Goal: Task Accomplishment & Management: Use online tool/utility

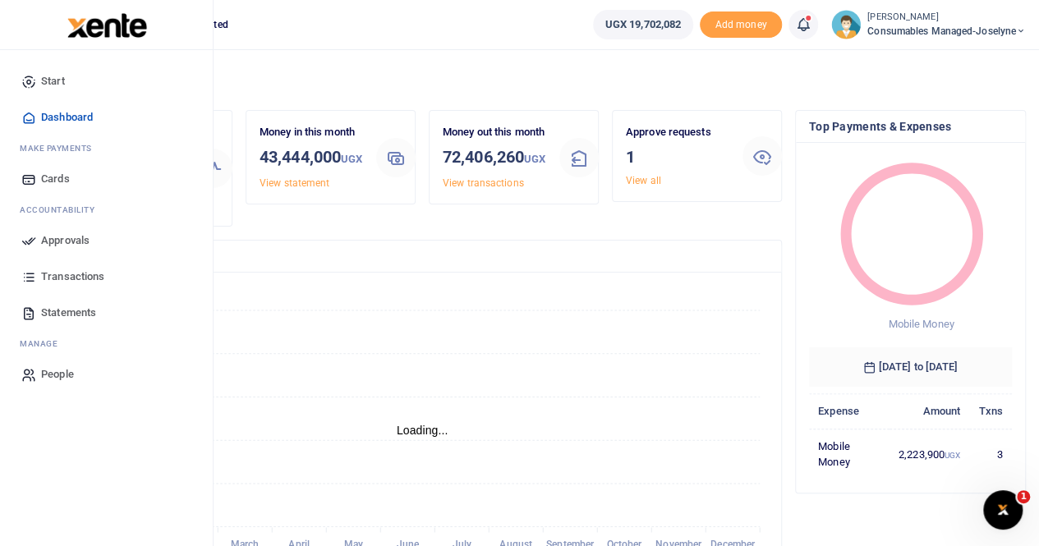
click at [94, 269] on span "Transactions" at bounding box center [72, 276] width 63 height 16
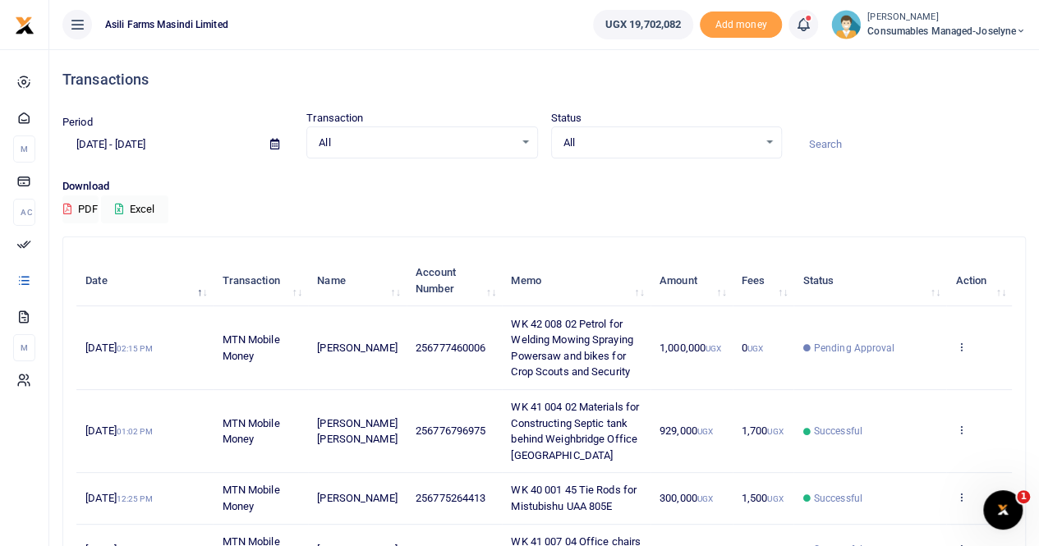
click at [277, 144] on icon at bounding box center [274, 144] width 9 height 11
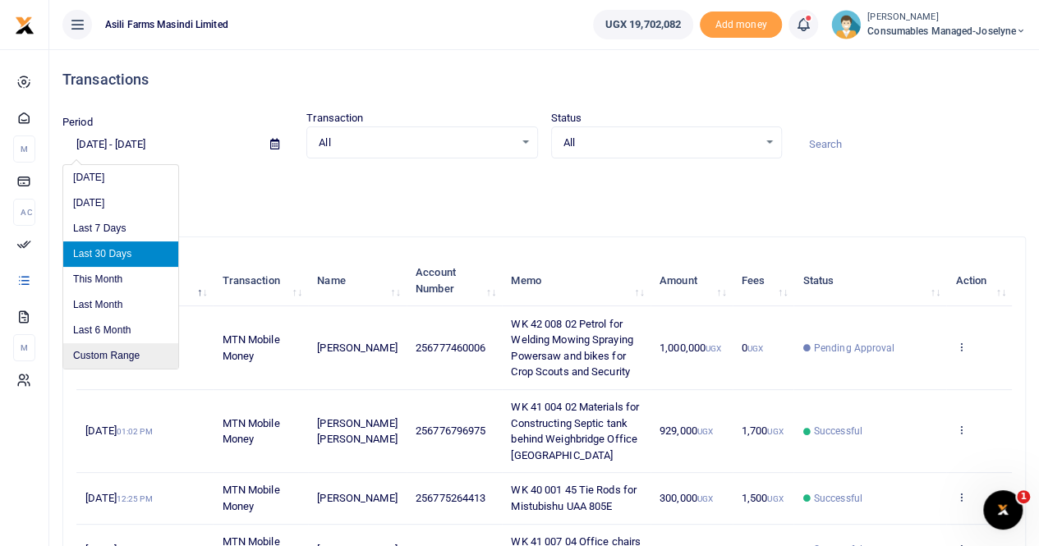
click at [130, 351] on li "Custom Range" at bounding box center [120, 355] width 115 height 25
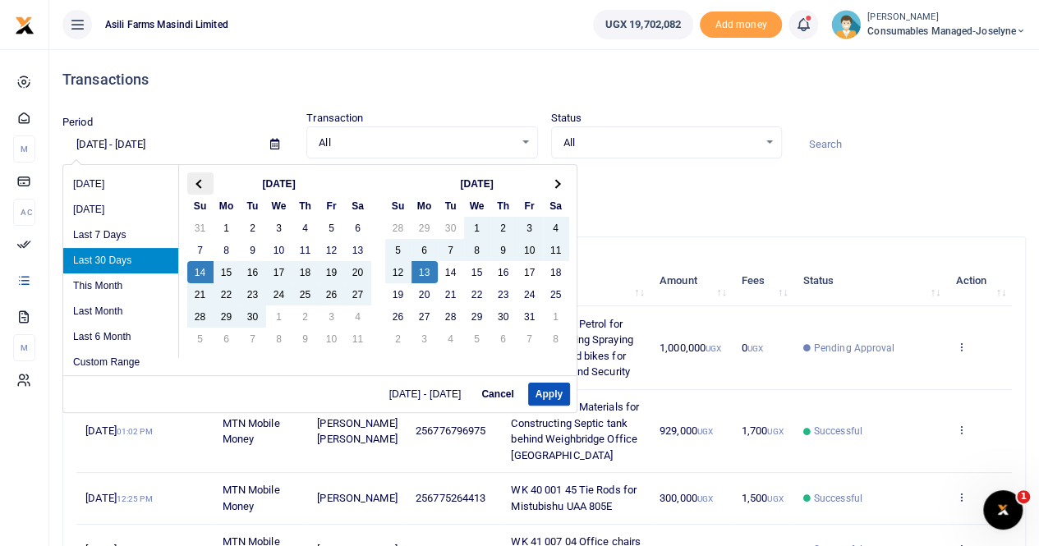
click at [204, 180] on th at bounding box center [200, 183] width 26 height 22
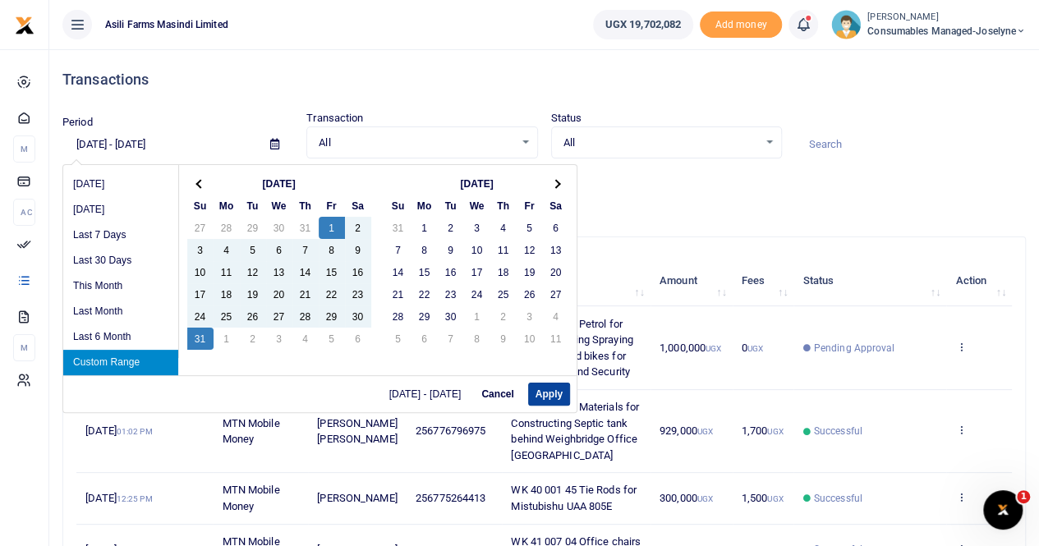
click at [544, 393] on button "Apply" at bounding box center [549, 394] width 42 height 23
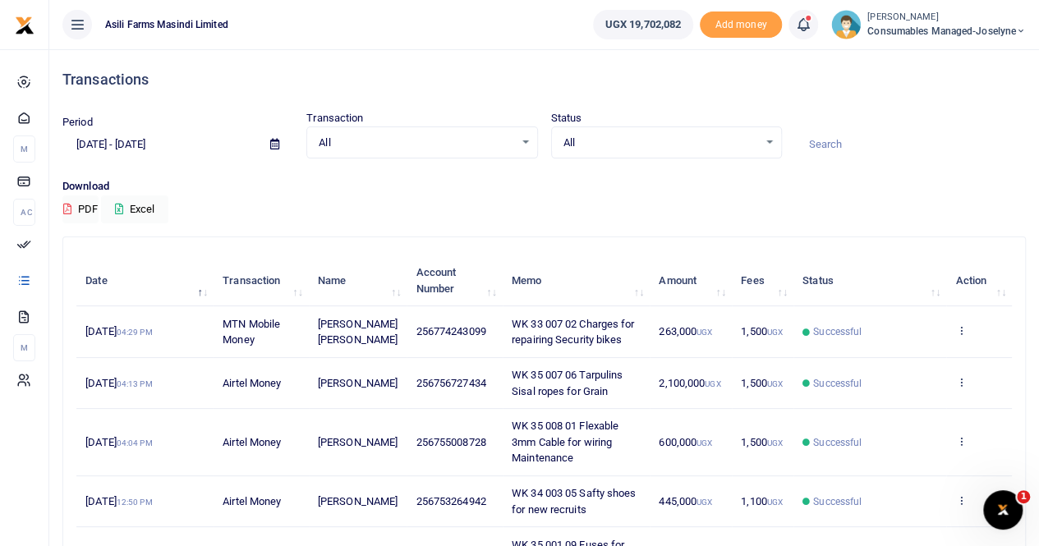
click at [274, 145] on icon at bounding box center [274, 144] width 9 height 11
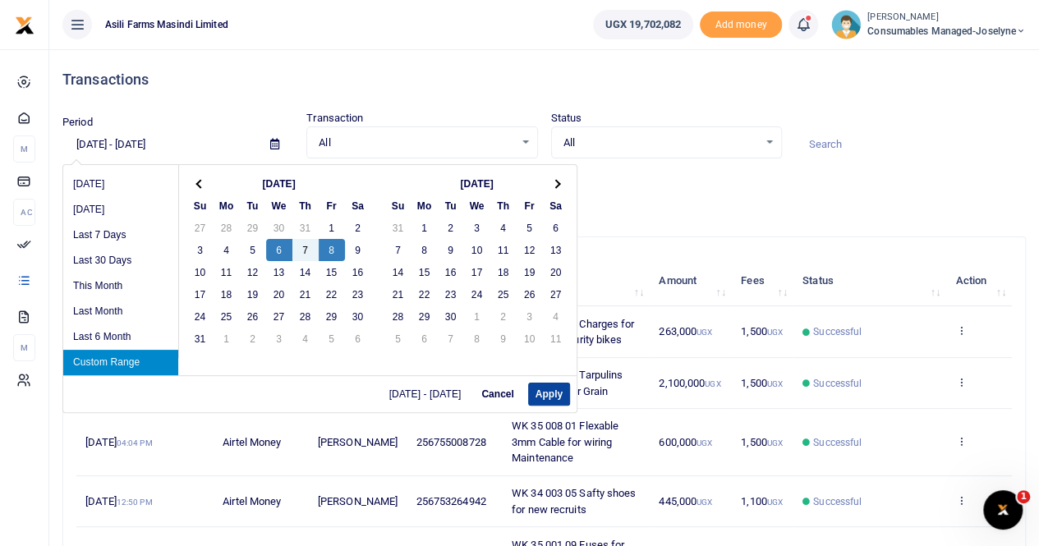
click at [546, 389] on button "Apply" at bounding box center [549, 394] width 42 height 23
type input "[DATE] - [DATE]"
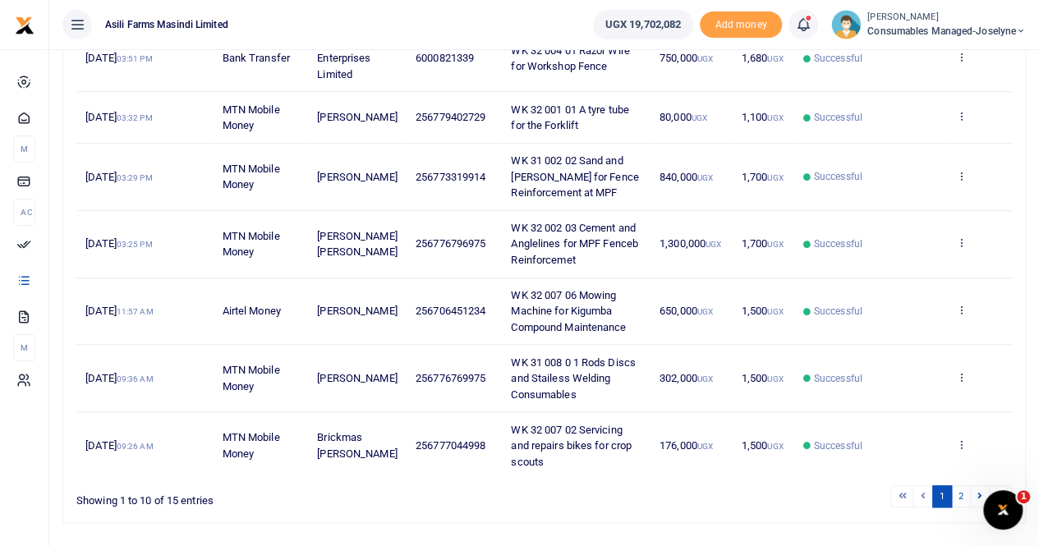
scroll to position [493, 0]
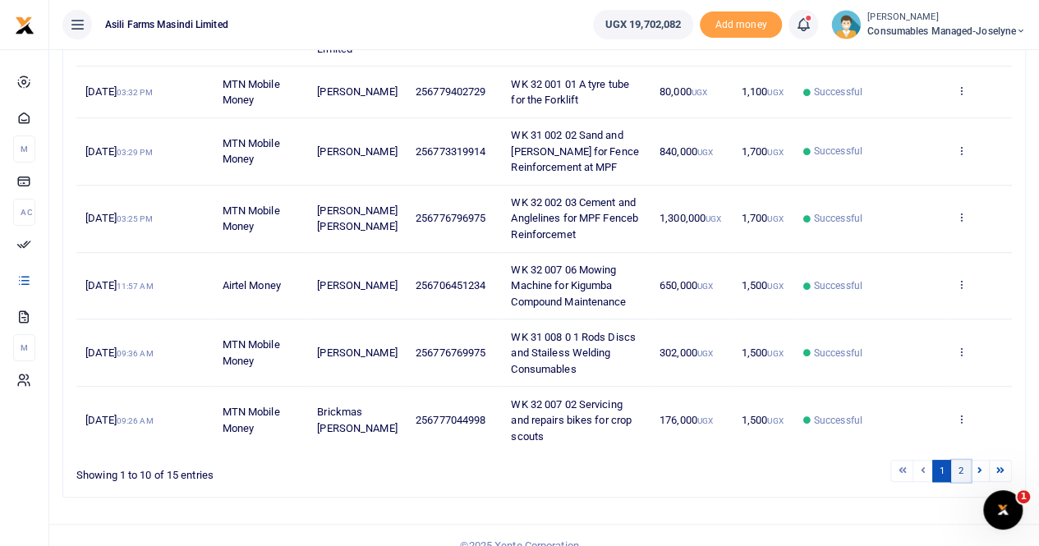
click at [961, 460] on link "2" at bounding box center [961, 471] width 20 height 22
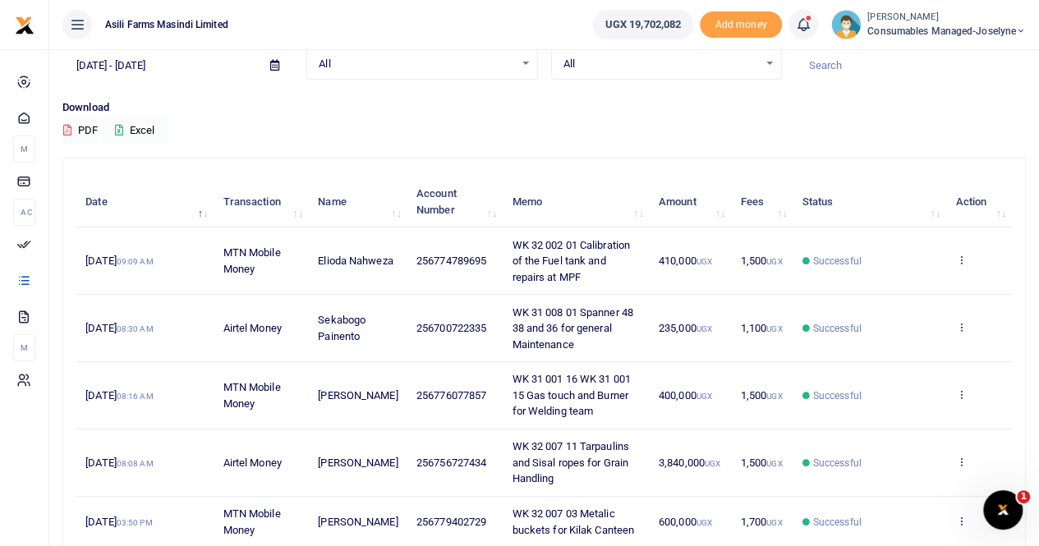
scroll to position [190, 0]
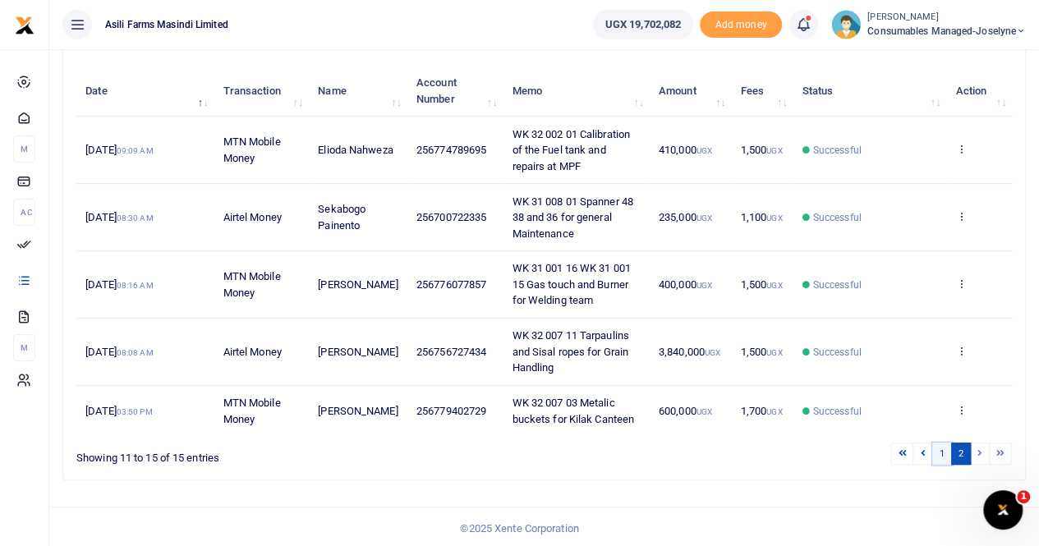
click at [943, 449] on link "1" at bounding box center [942, 454] width 20 height 22
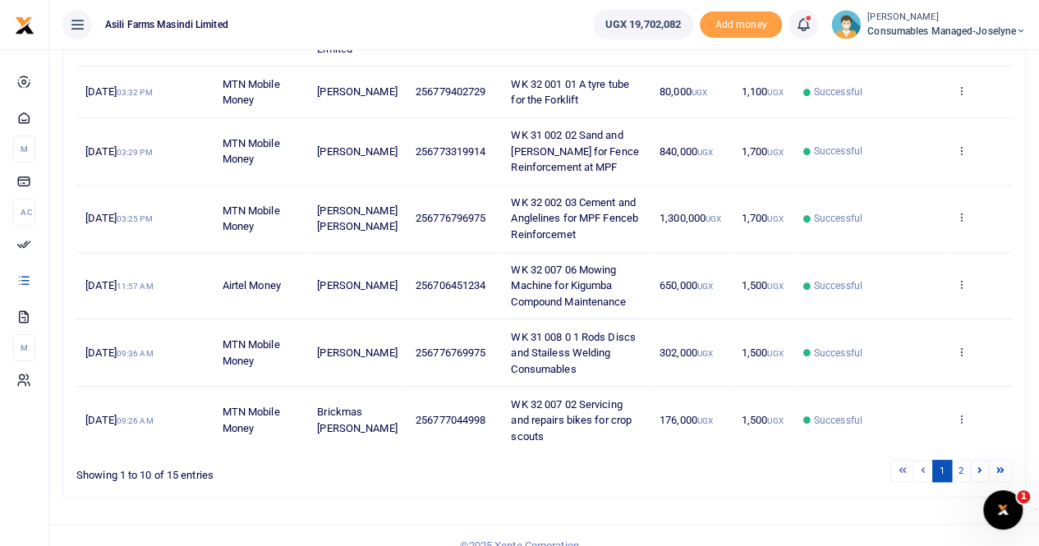
scroll to position [411, 0]
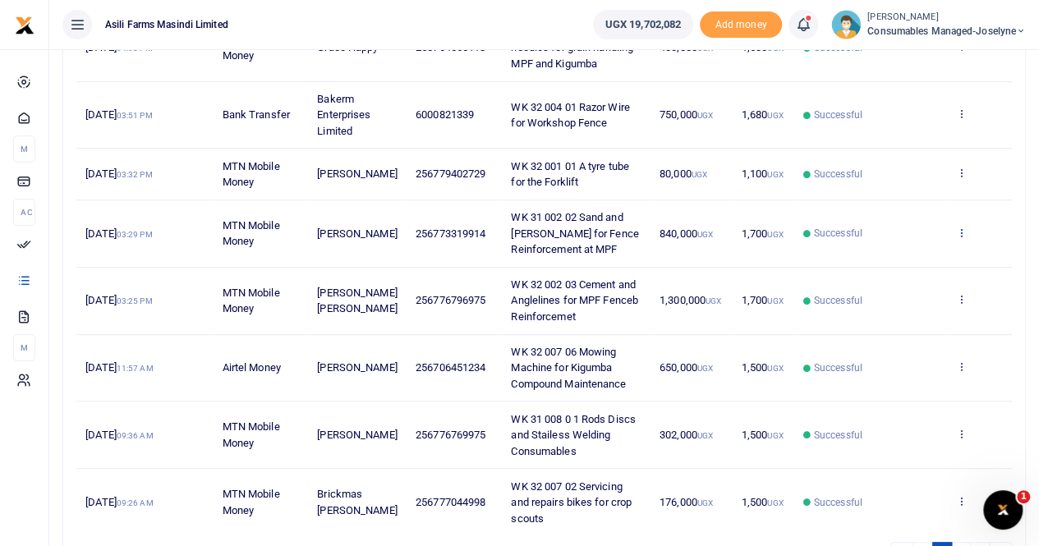
click at [961, 227] on icon at bounding box center [960, 232] width 11 height 11
click at [885, 240] on link "View details" at bounding box center [901, 242] width 130 height 23
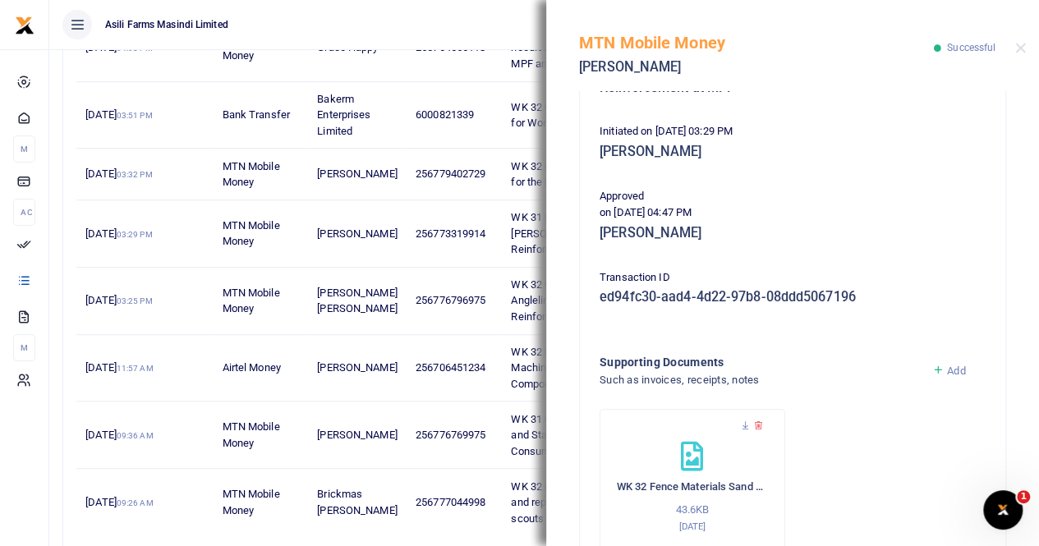
scroll to position [411, 0]
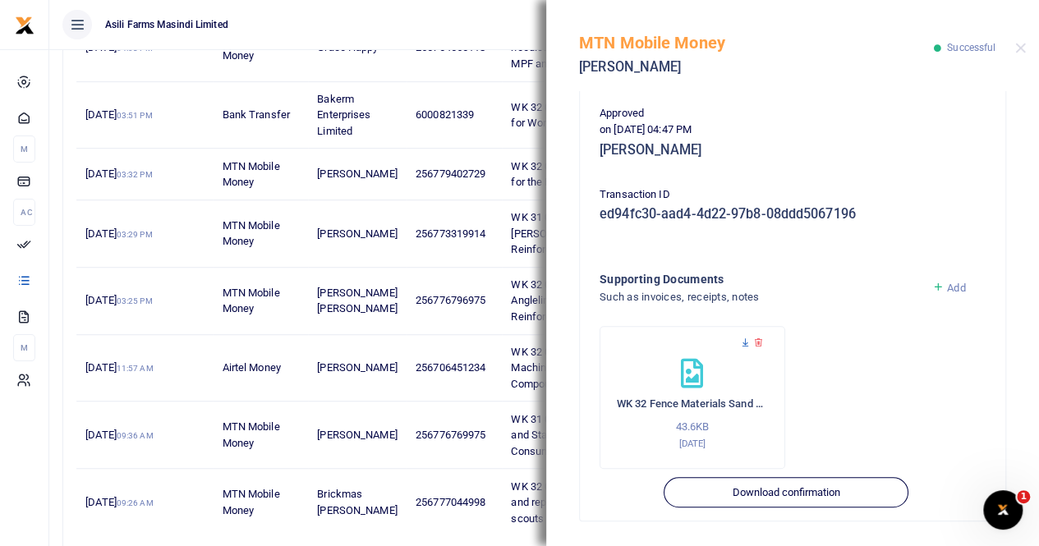
click at [744, 342] on icon at bounding box center [745, 342] width 11 height 11
